Goal: Transaction & Acquisition: Purchase product/service

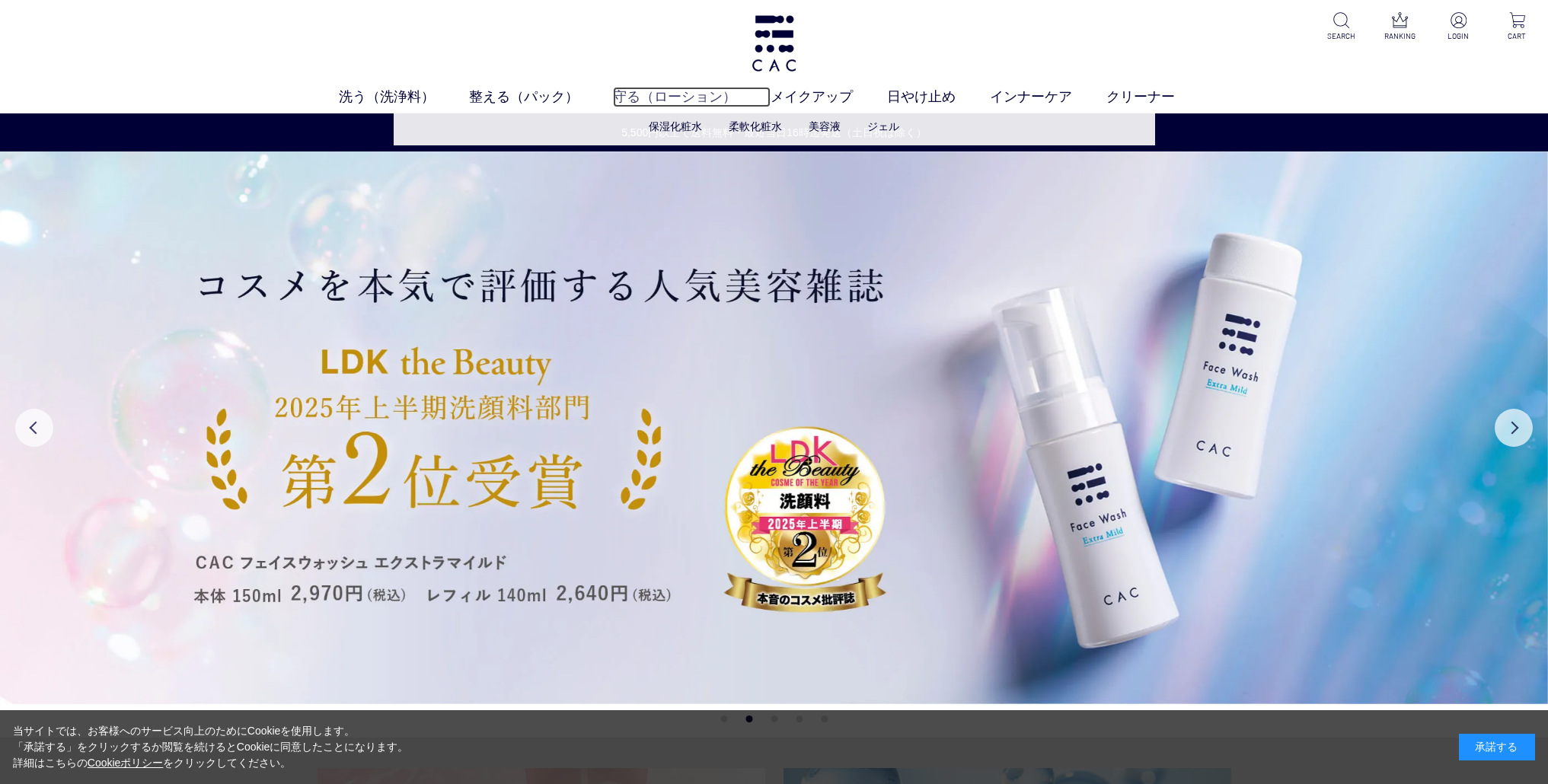
click at [718, 96] on link "守る（ローション）" at bounding box center [691, 97] width 157 height 21
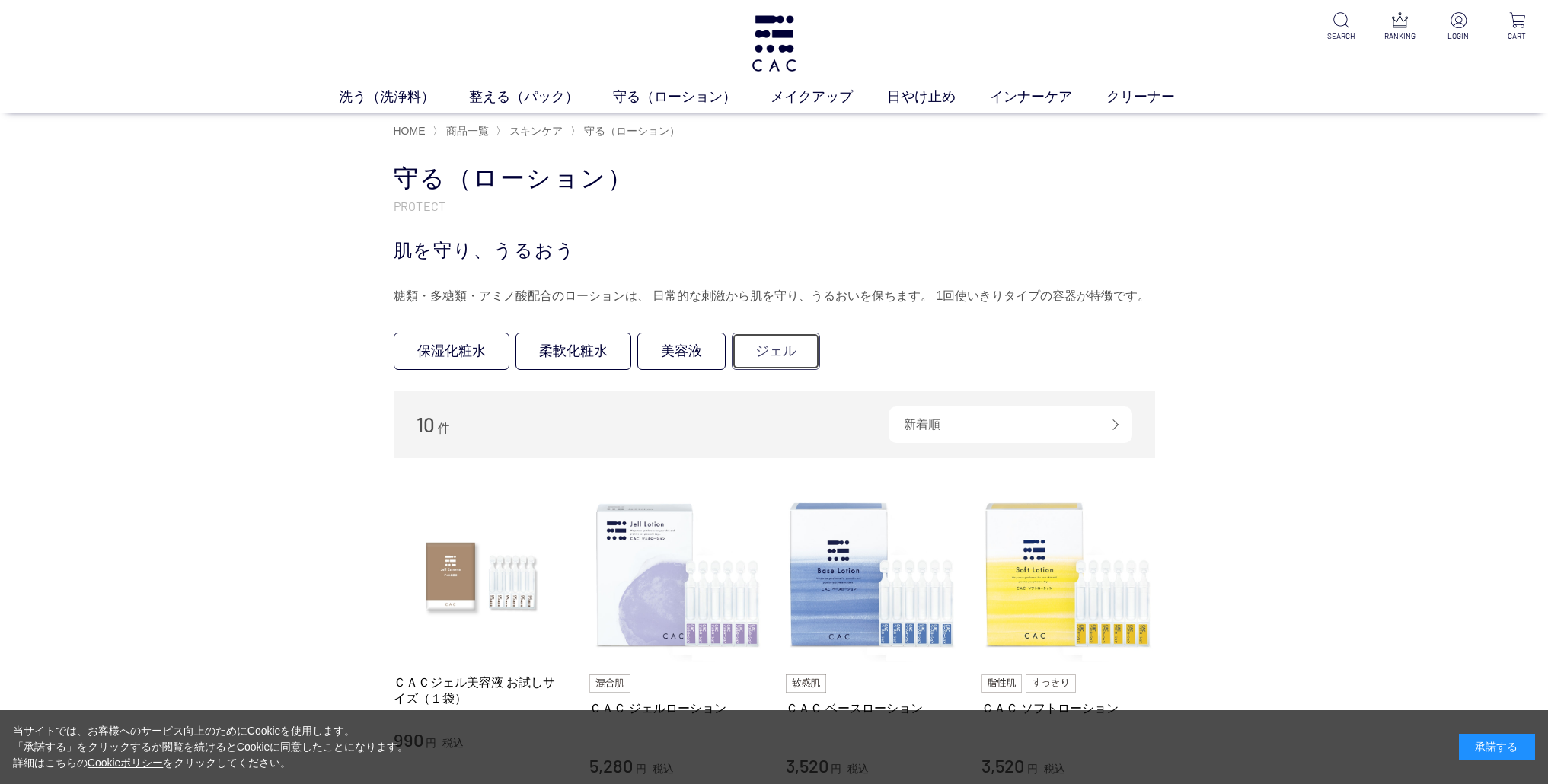
click at [786, 361] on link "ジェル" at bounding box center [776, 351] width 88 height 38
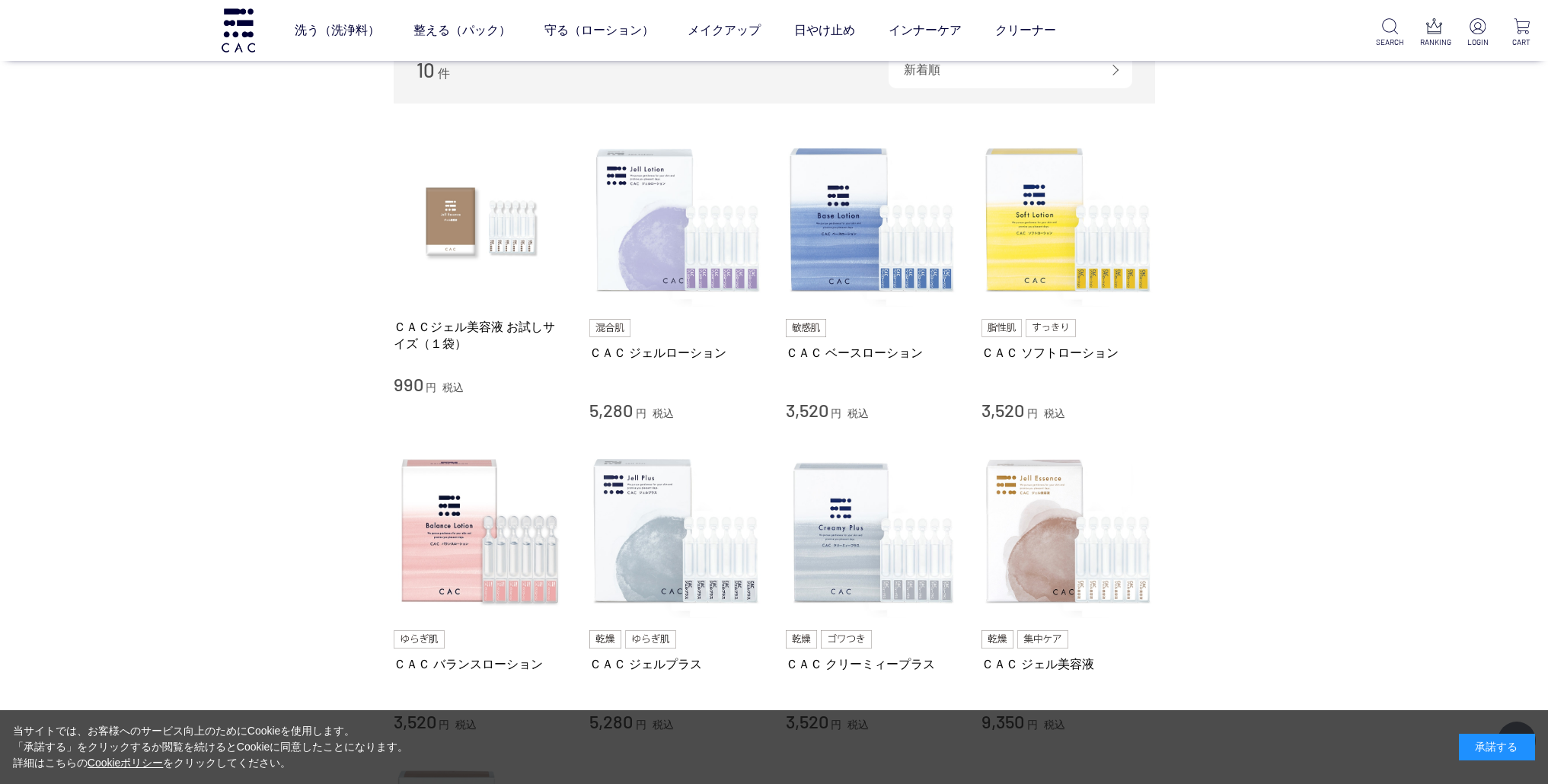
scroll to position [252, 0]
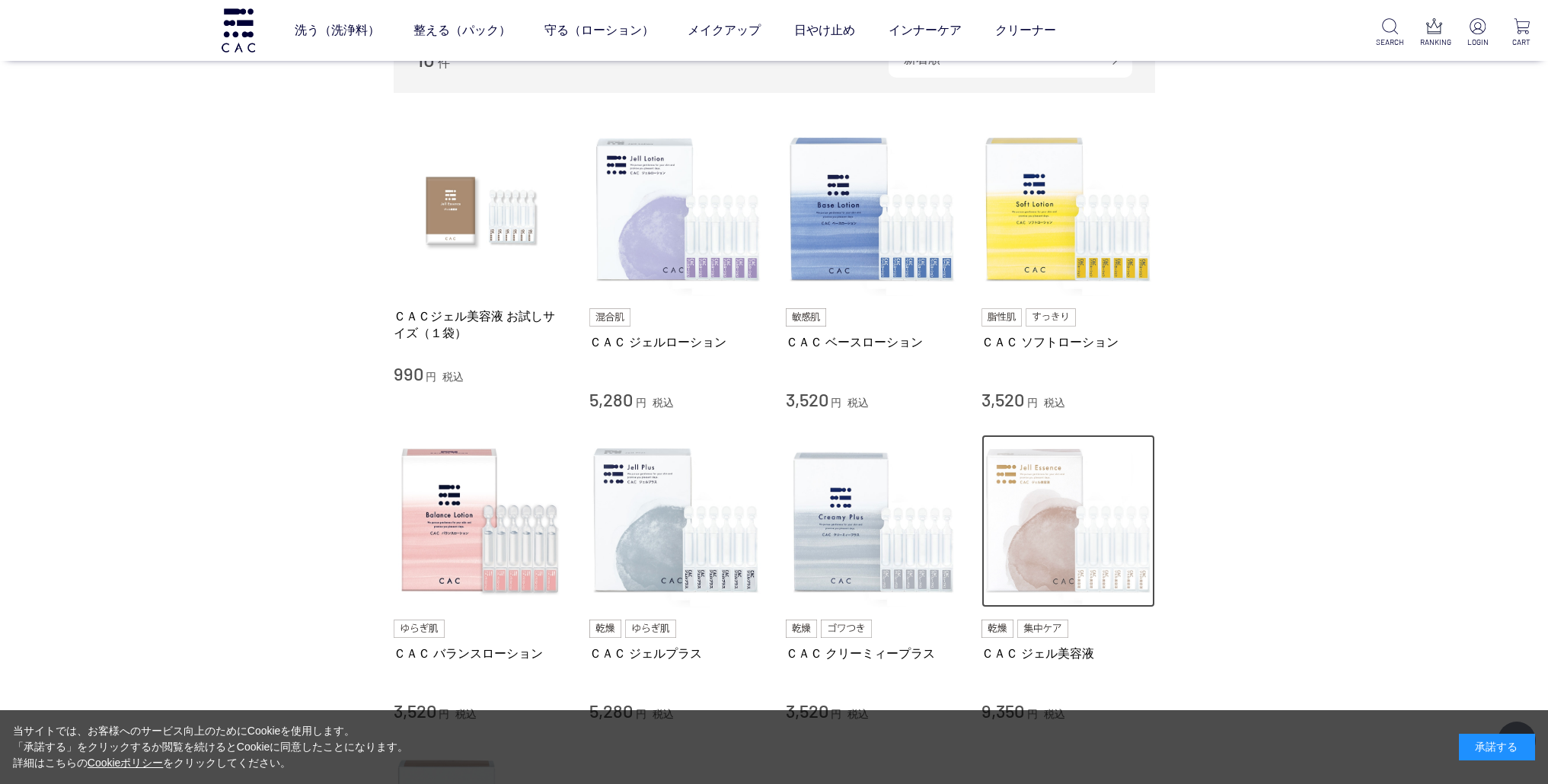
click at [1028, 479] on img at bounding box center [1069, 521] width 174 height 174
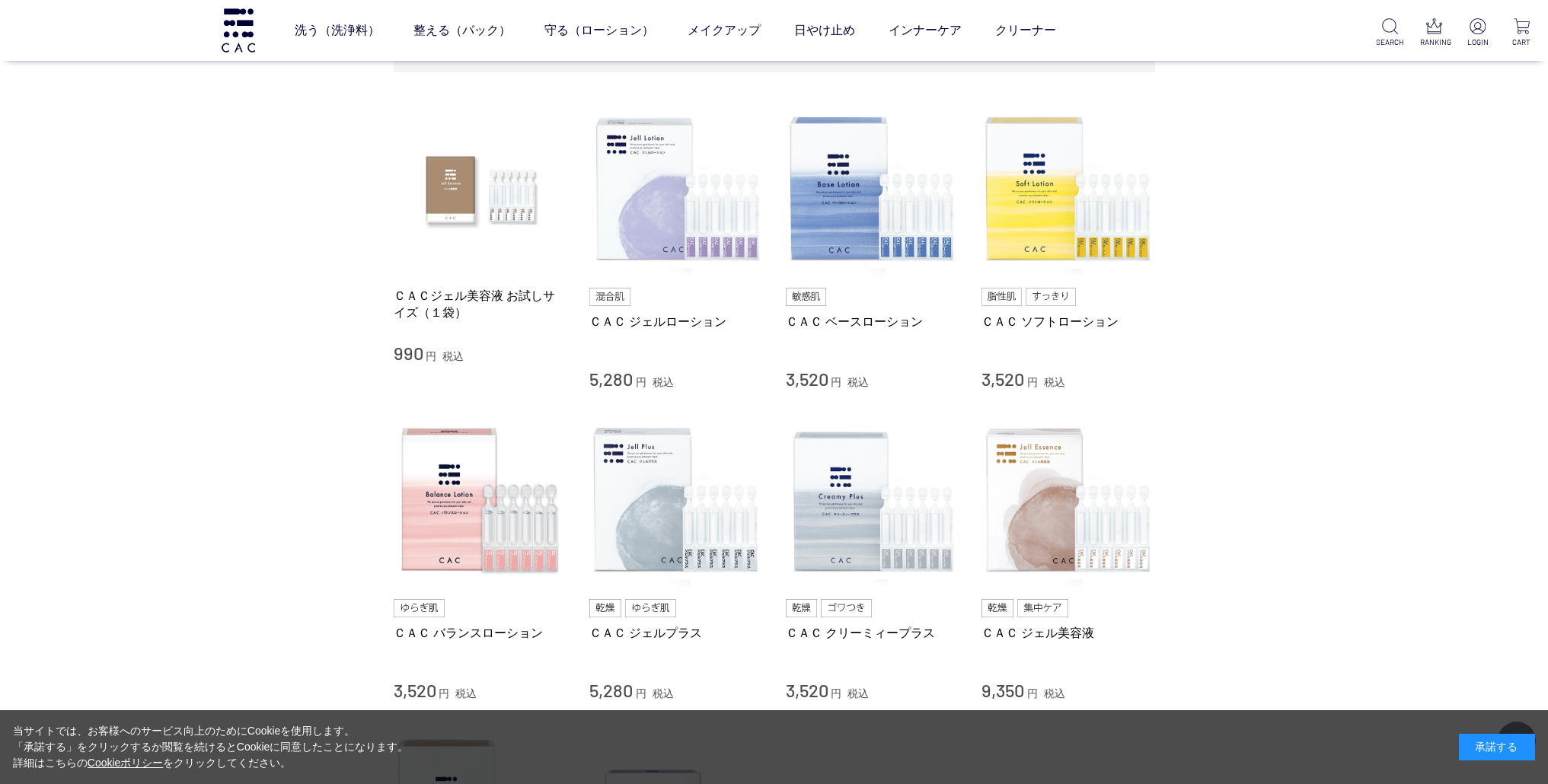
scroll to position [301, 0]
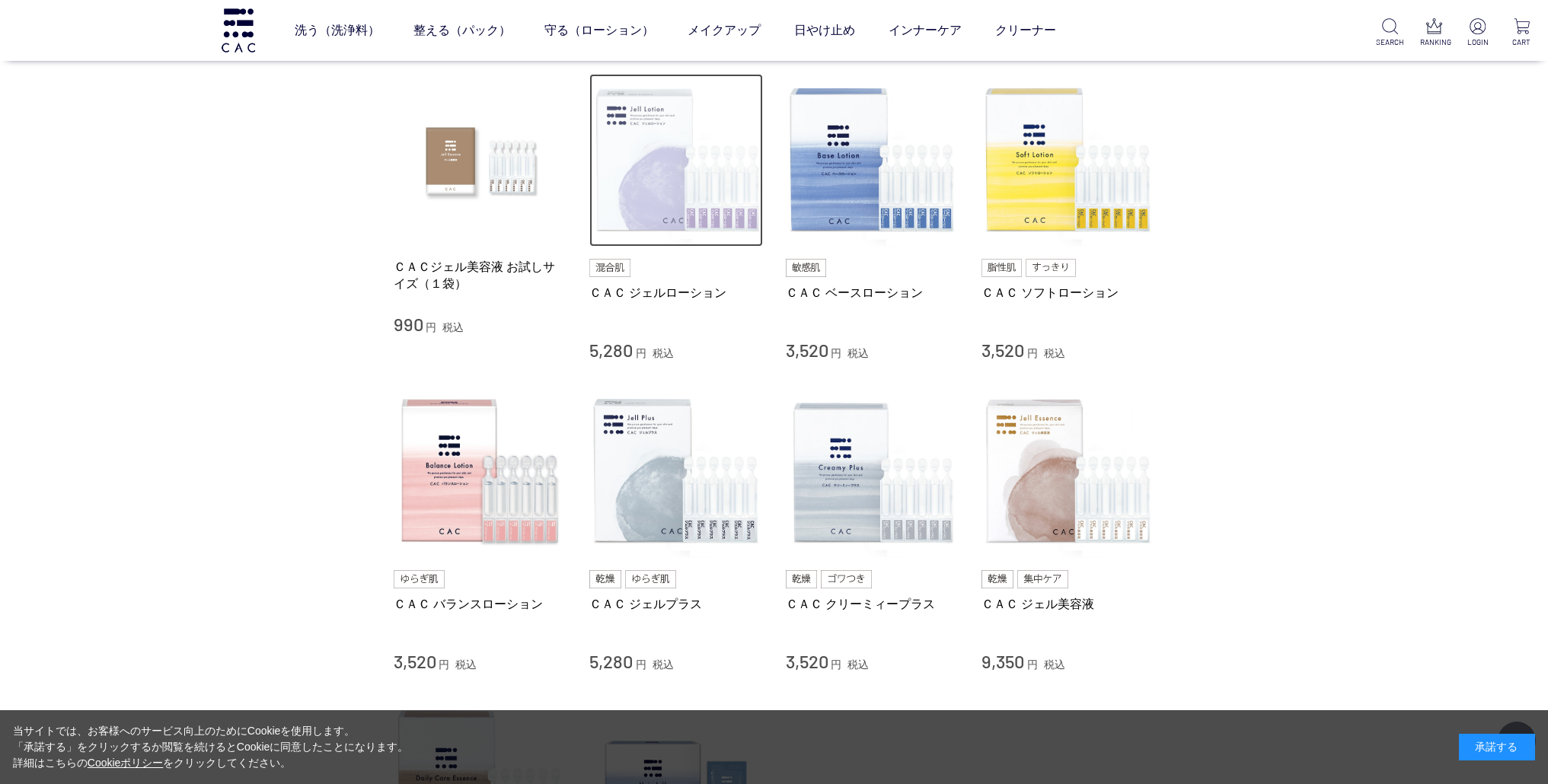
click at [658, 170] on img at bounding box center [676, 160] width 174 height 174
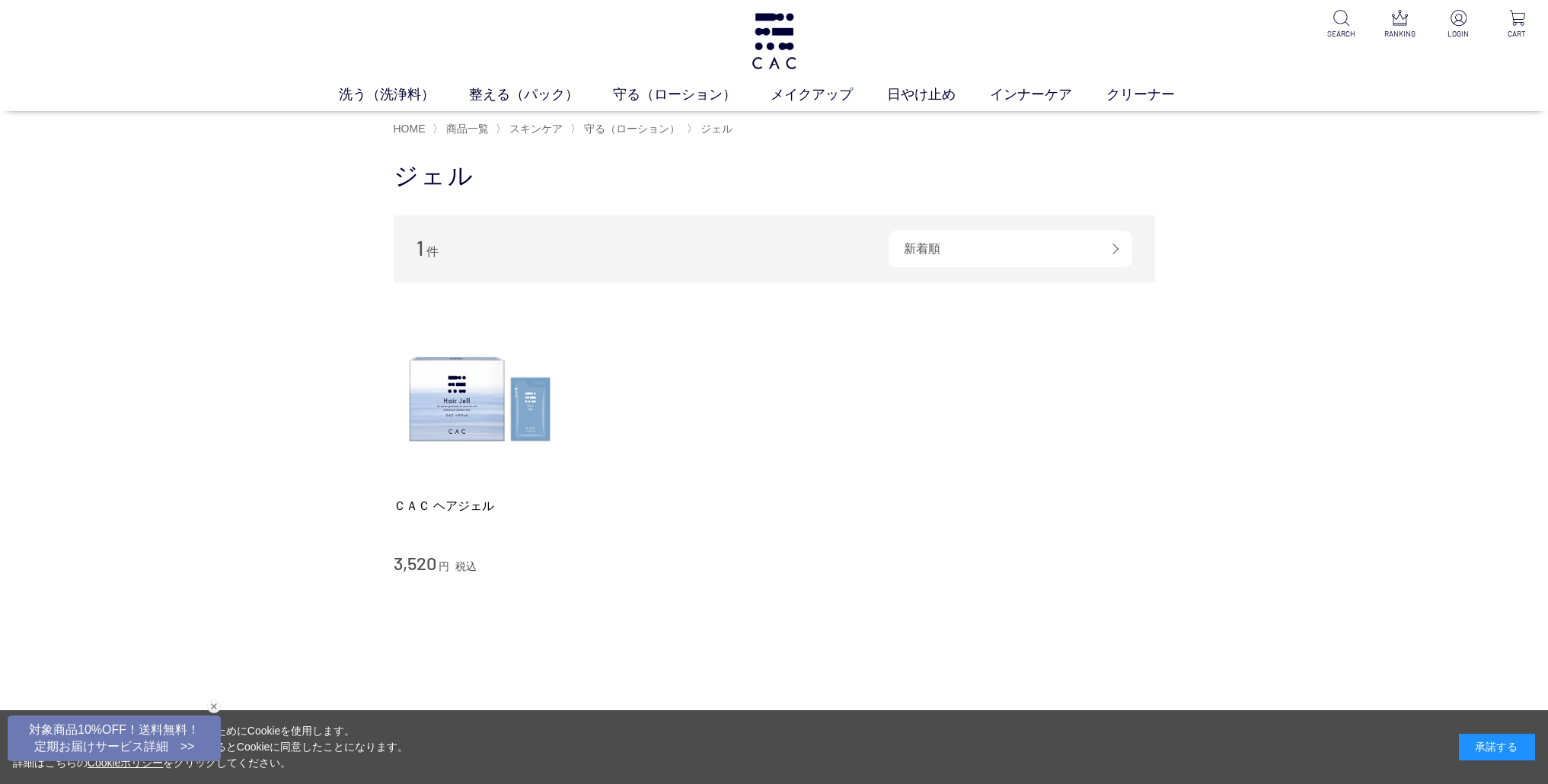
scroll to position [3, 0]
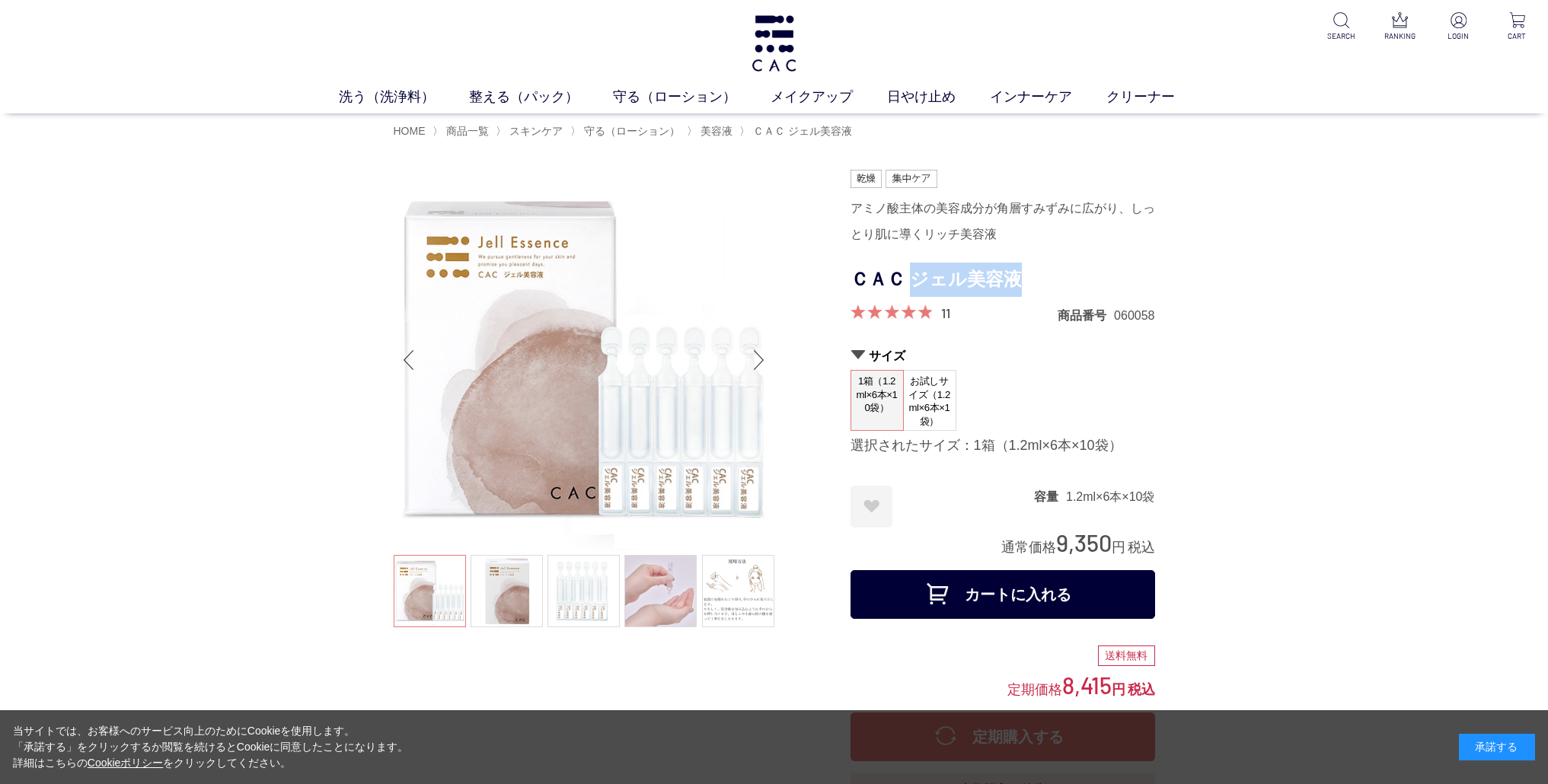
drag, startPoint x: 910, startPoint y: 279, endPoint x: 1086, endPoint y: 281, distance: 176.0
click at [1086, 281] on h1 "ＣＡＣ ジェル美容液" at bounding box center [1003, 280] width 304 height 35
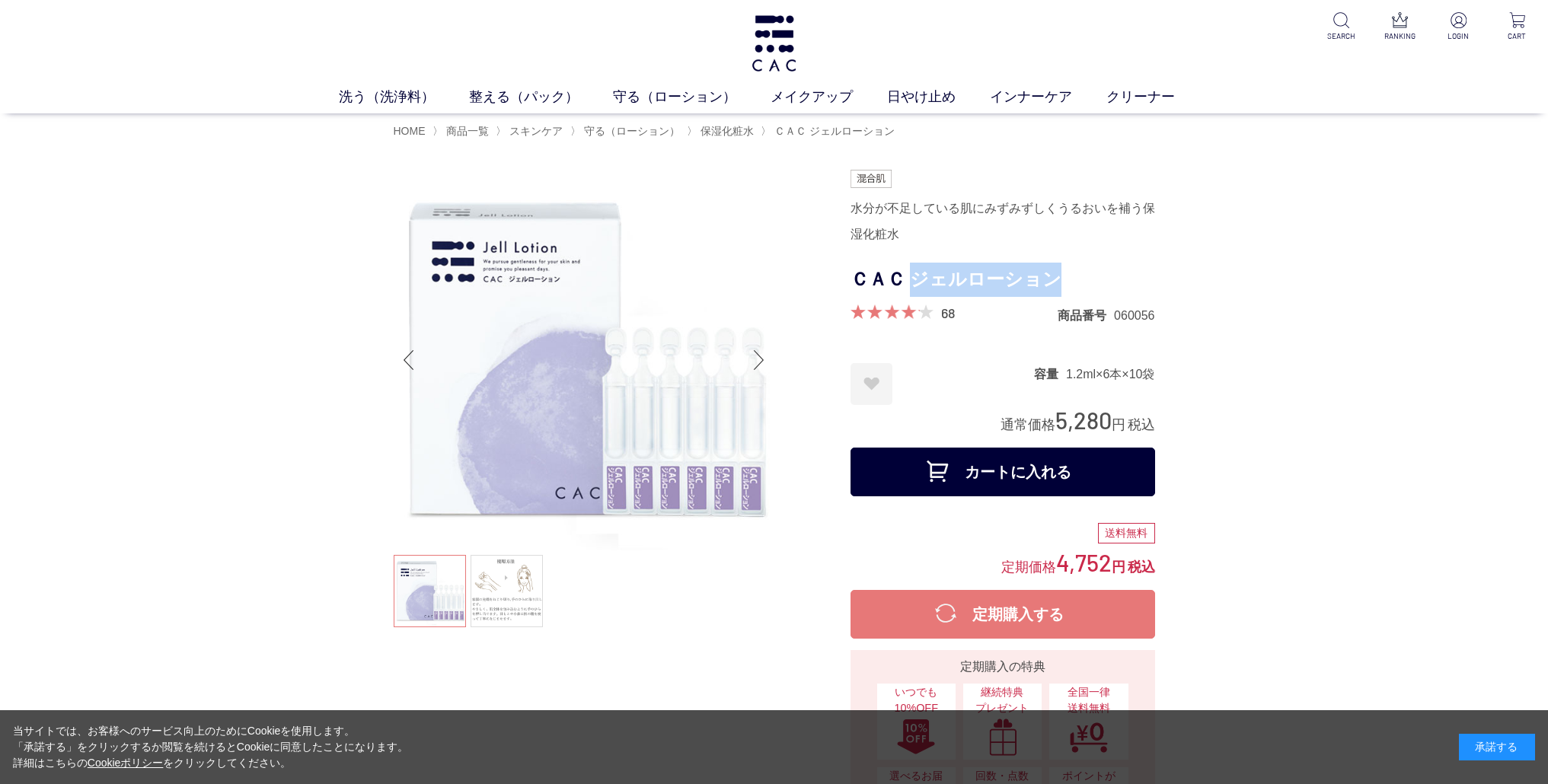
drag, startPoint x: 912, startPoint y: 285, endPoint x: 1068, endPoint y: 296, distance: 156.4
click at [1068, 296] on h1 "ＣＡＣ ジェルローション" at bounding box center [1003, 280] width 304 height 35
copy h1 "ジェルローション"
click at [850, 95] on link "メイクアップ" at bounding box center [829, 97] width 117 height 21
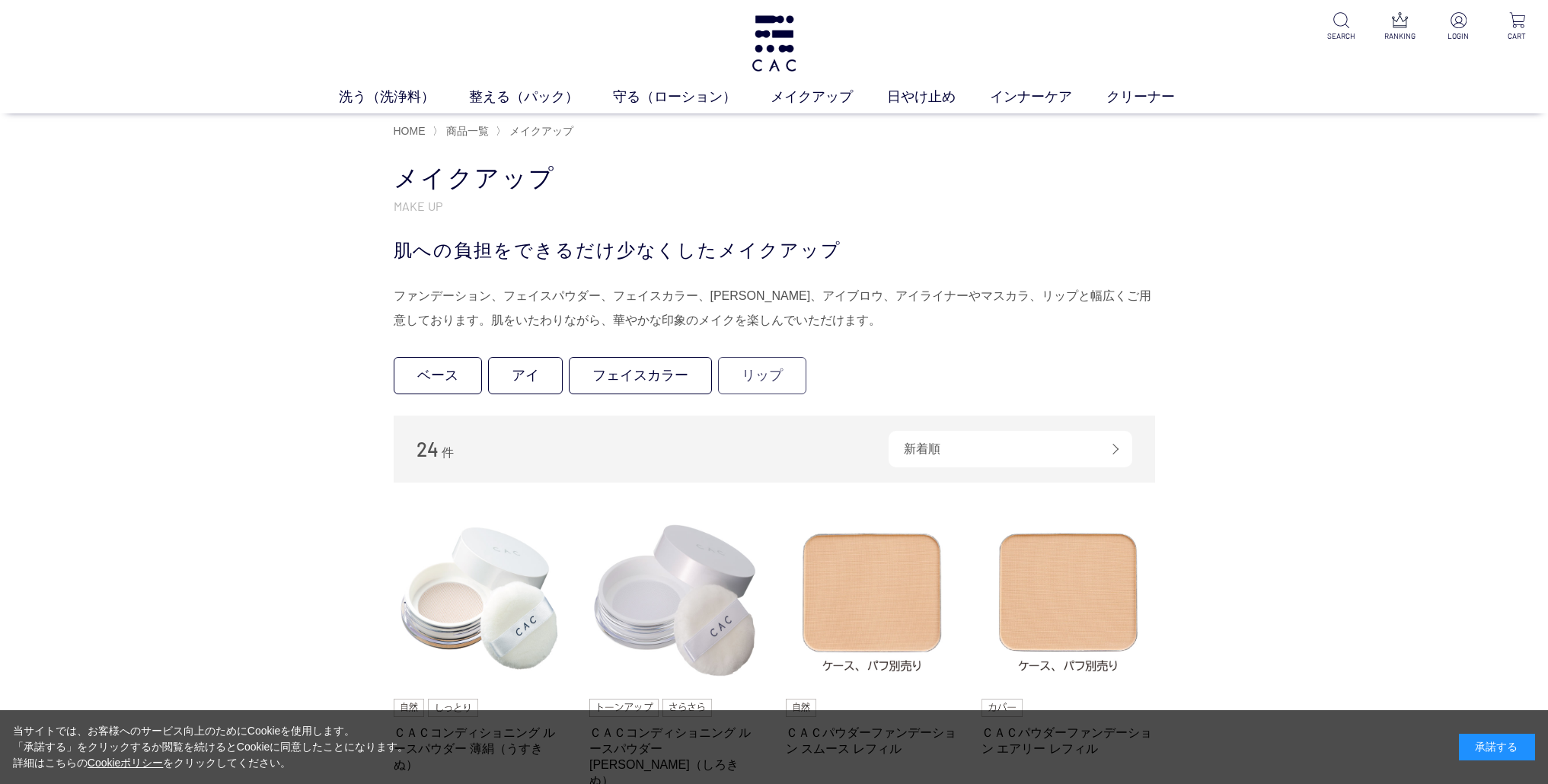
click at [780, 377] on link "リップ" at bounding box center [762, 375] width 88 height 38
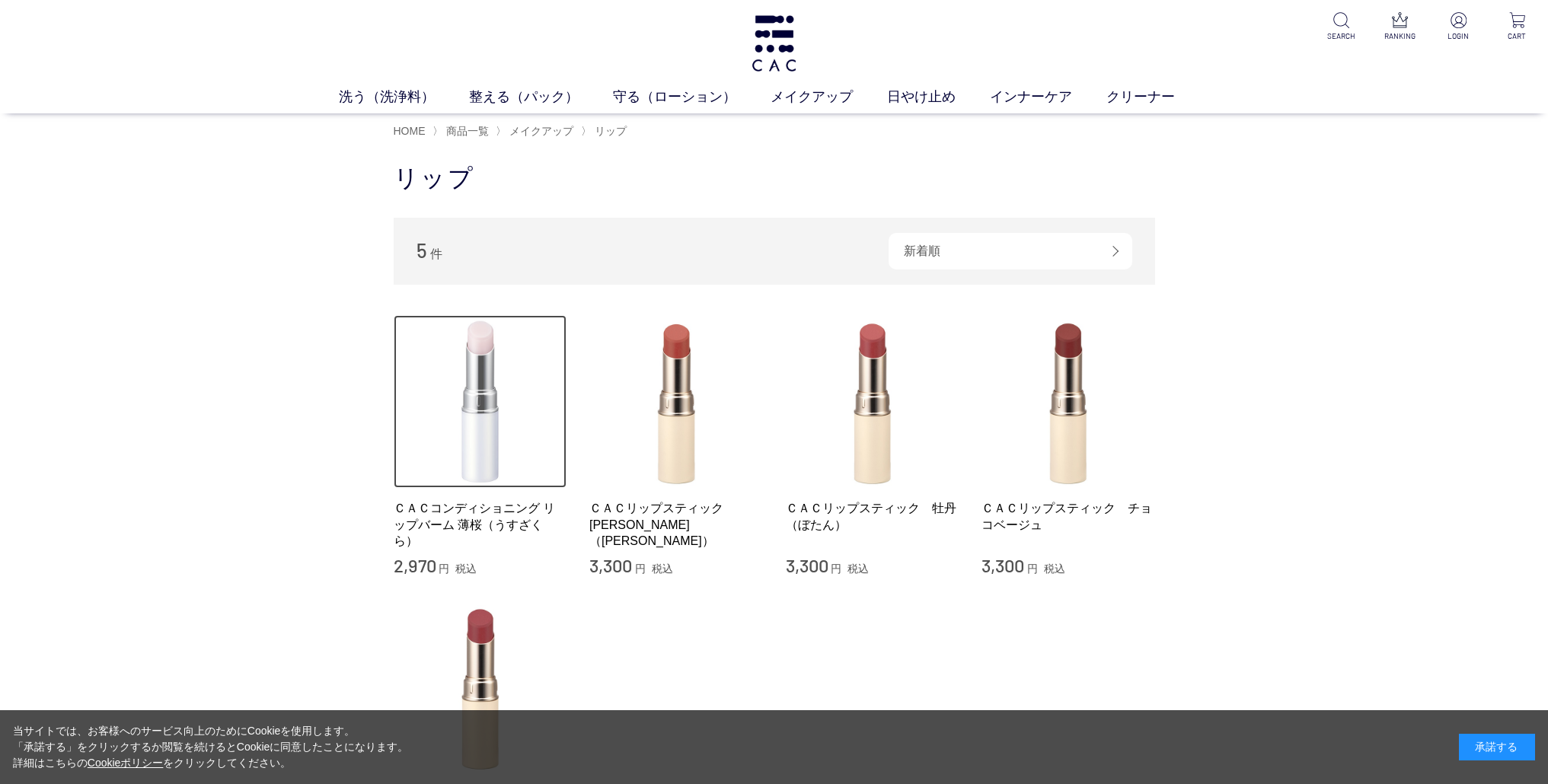
click at [483, 448] on img at bounding box center [480, 402] width 174 height 174
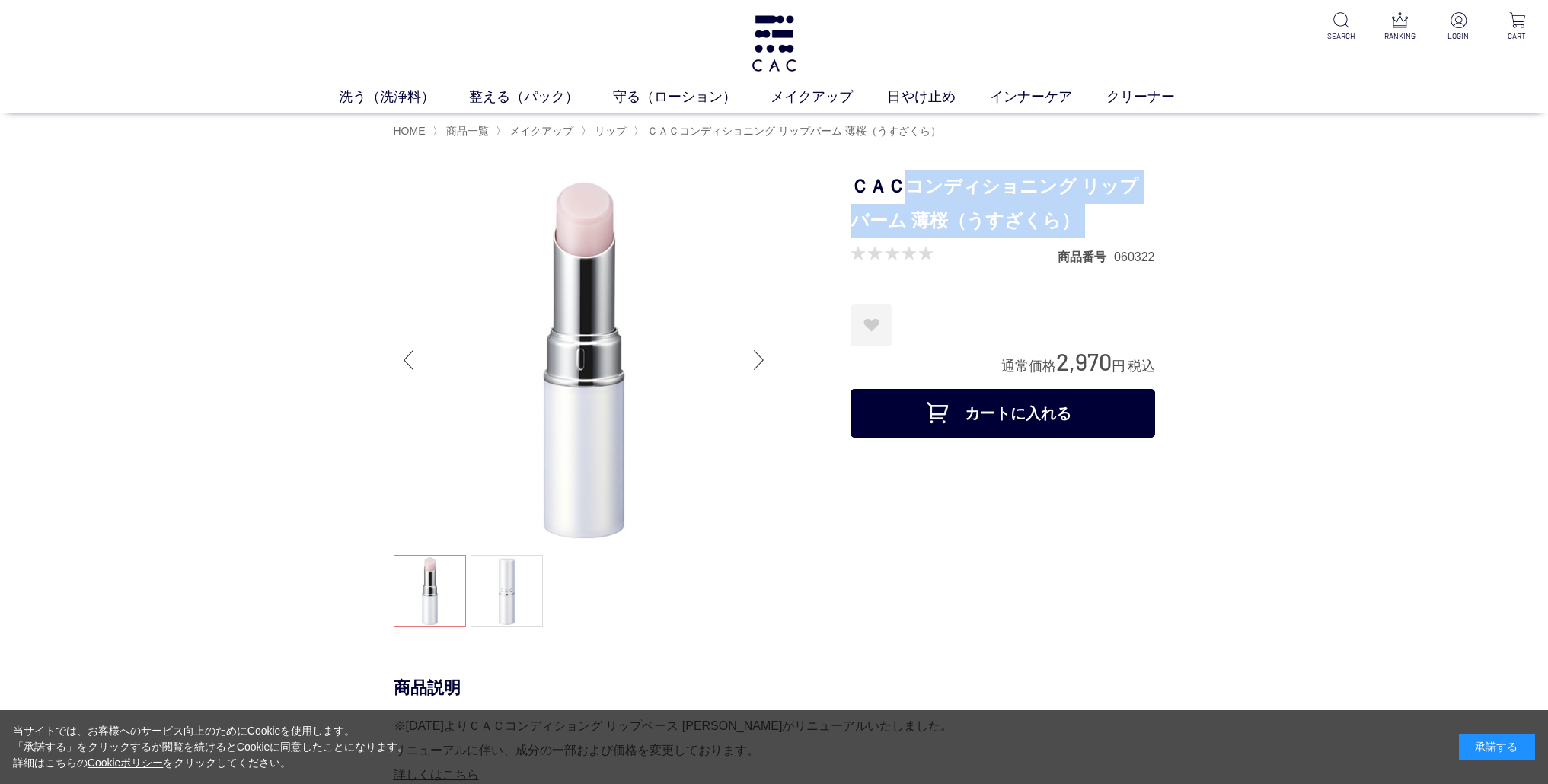
drag, startPoint x: 909, startPoint y: 185, endPoint x: 1026, endPoint y: 248, distance: 132.9
click at [1026, 248] on form "ＣＡＣコンディショニング リップバーム [PERSON_NAME]（うすざくら） 商品番号 060322 お気に入りに登録する お気に入りを解除しますか？ *…" at bounding box center [1003, 307] width 304 height 276
copy form "コンディショニング リップバーム [PERSON_NAME]（うすざくら）"
click at [1059, 102] on link "インナーケア" at bounding box center [1049, 97] width 117 height 21
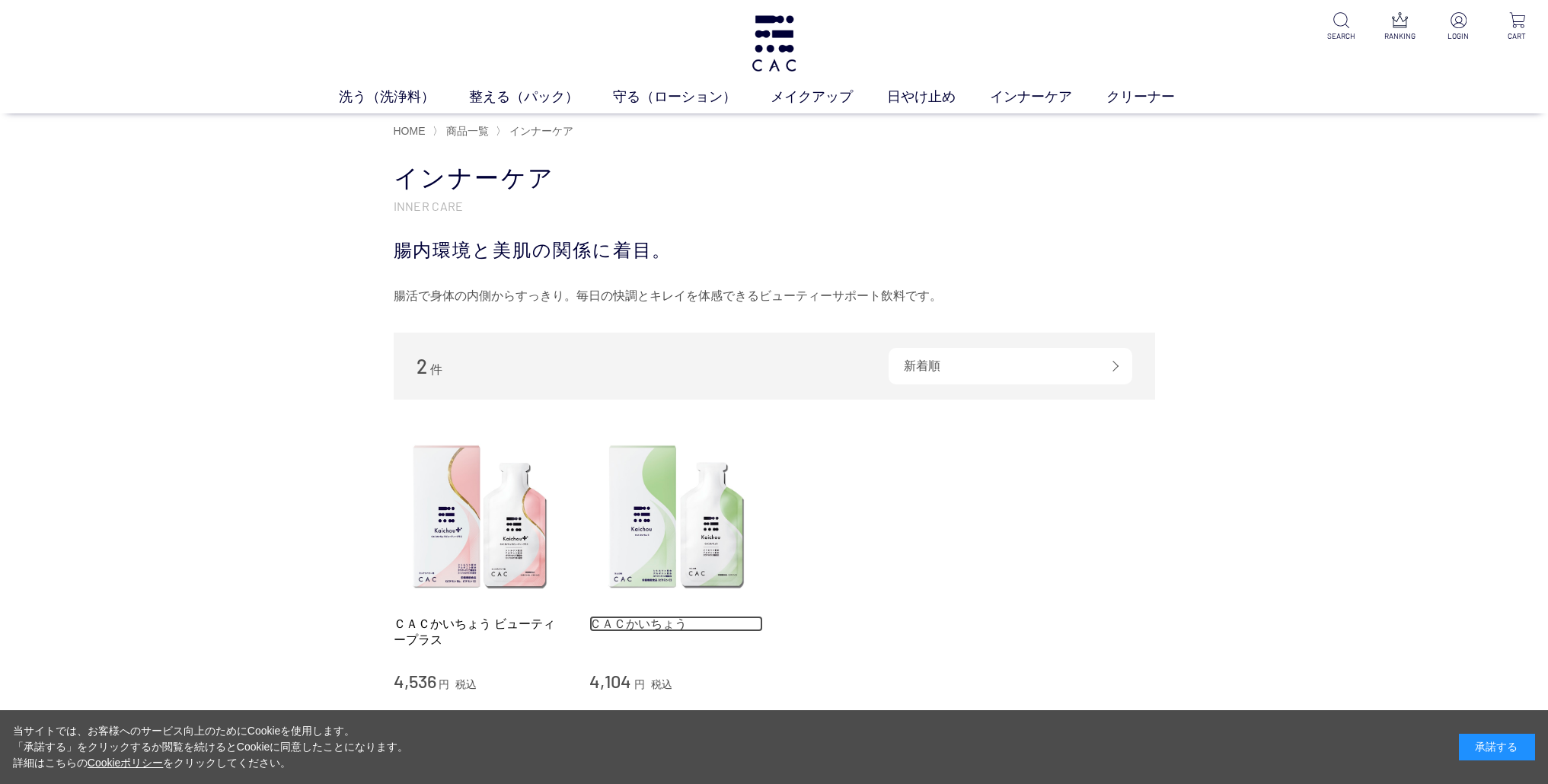
click at [685, 622] on link "ＣＡＣかいちょう" at bounding box center [676, 624] width 174 height 16
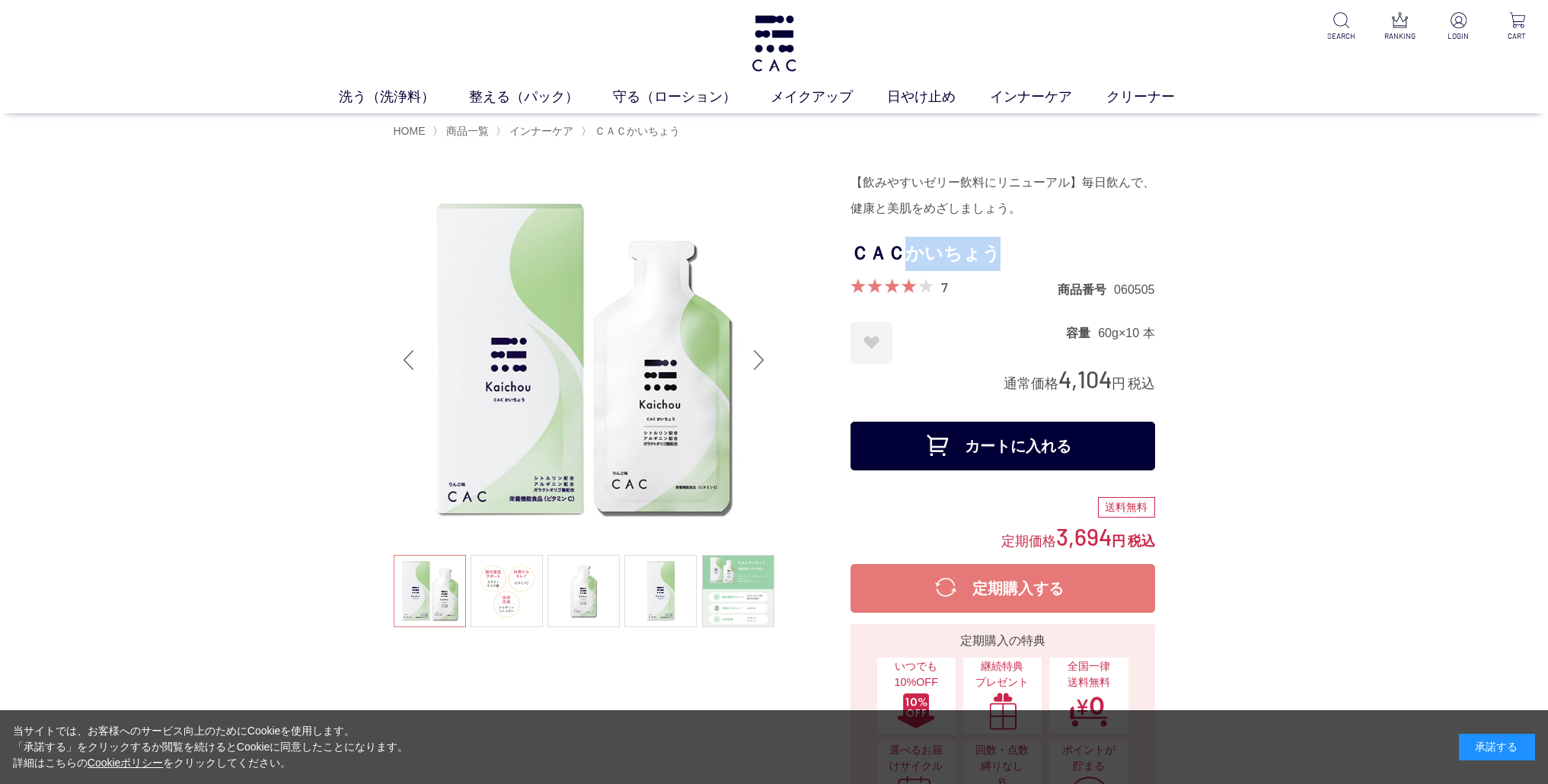
drag, startPoint x: 993, startPoint y: 253, endPoint x: 909, endPoint y: 266, distance: 85.0
click at [909, 266] on h1 "ＣＡＣかいちょう" at bounding box center [1003, 253] width 304 height 35
copy h1 "かいちょう"
